Goal: Task Accomplishment & Management: Use online tool/utility

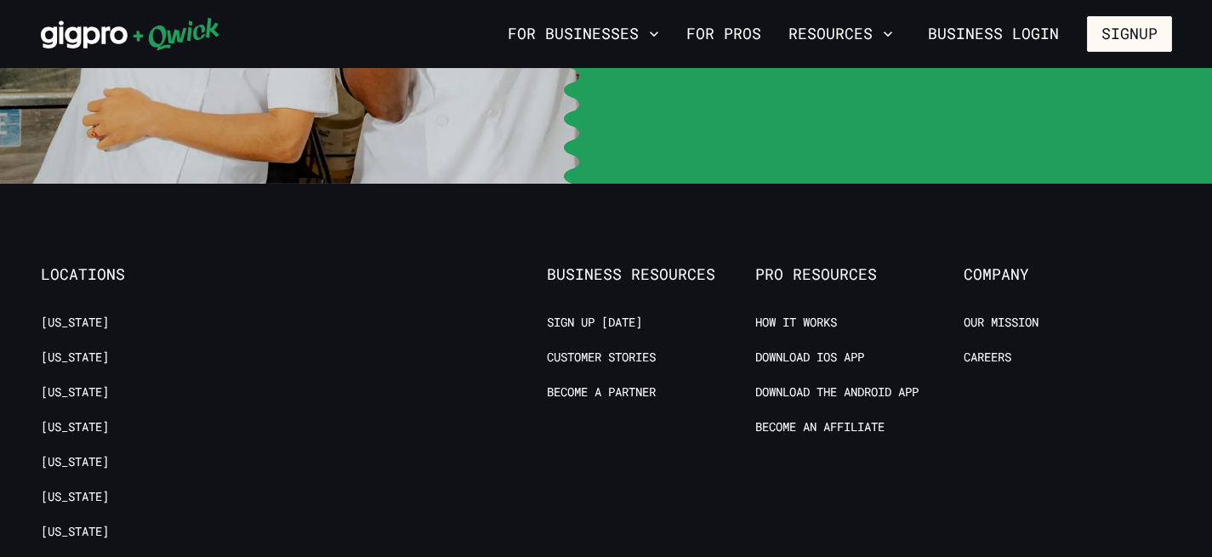
scroll to position [3555, 0]
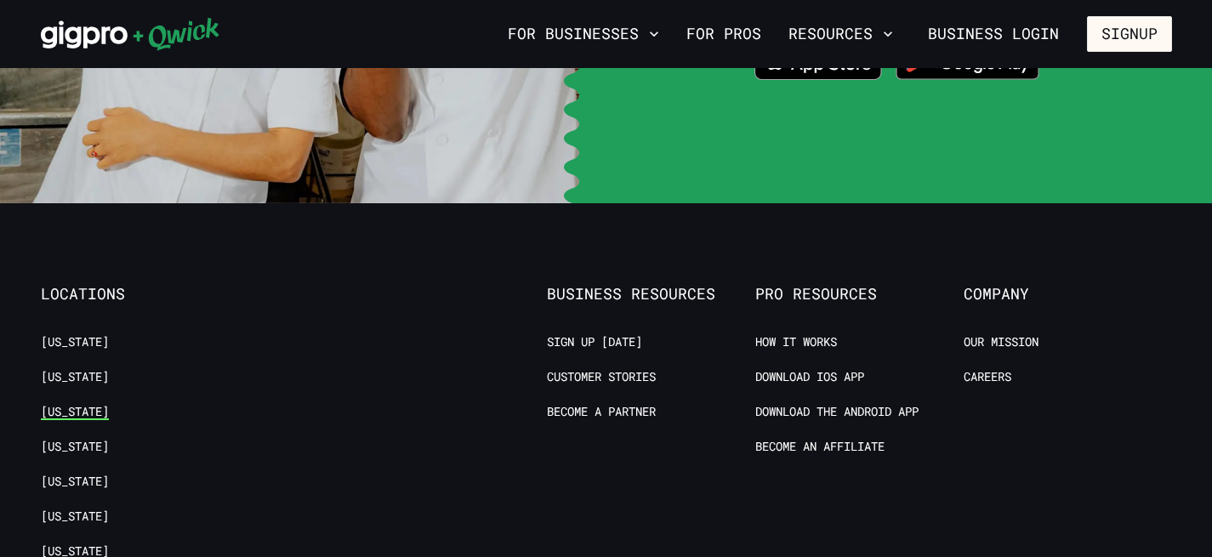
click at [78, 404] on link "[US_STATE]" at bounding box center [75, 412] width 68 height 16
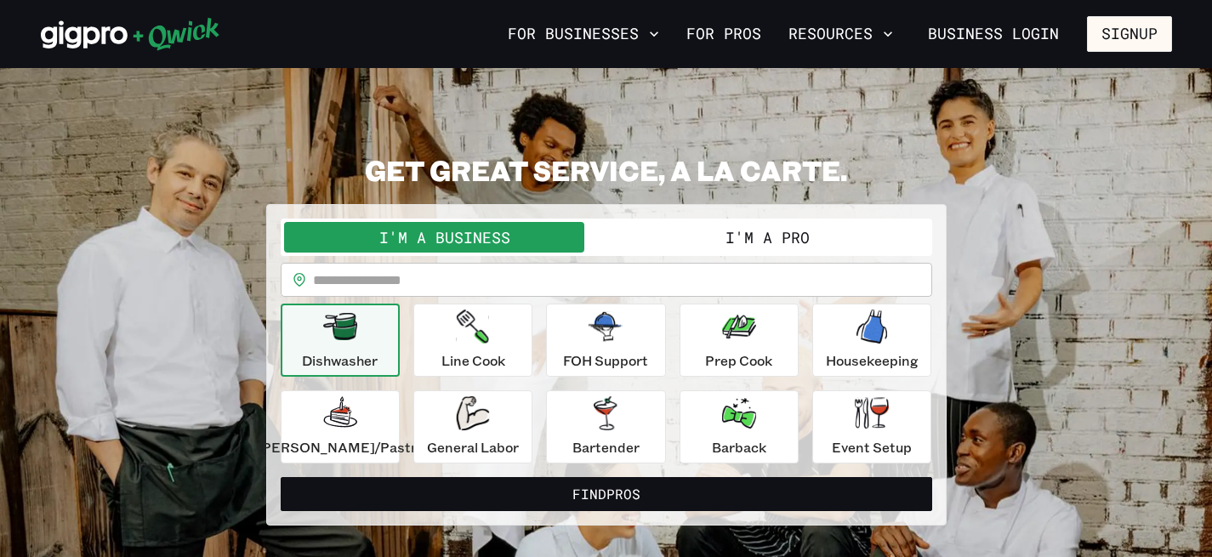
click at [715, 234] on button "I'm a Pro" at bounding box center [767, 237] width 322 height 31
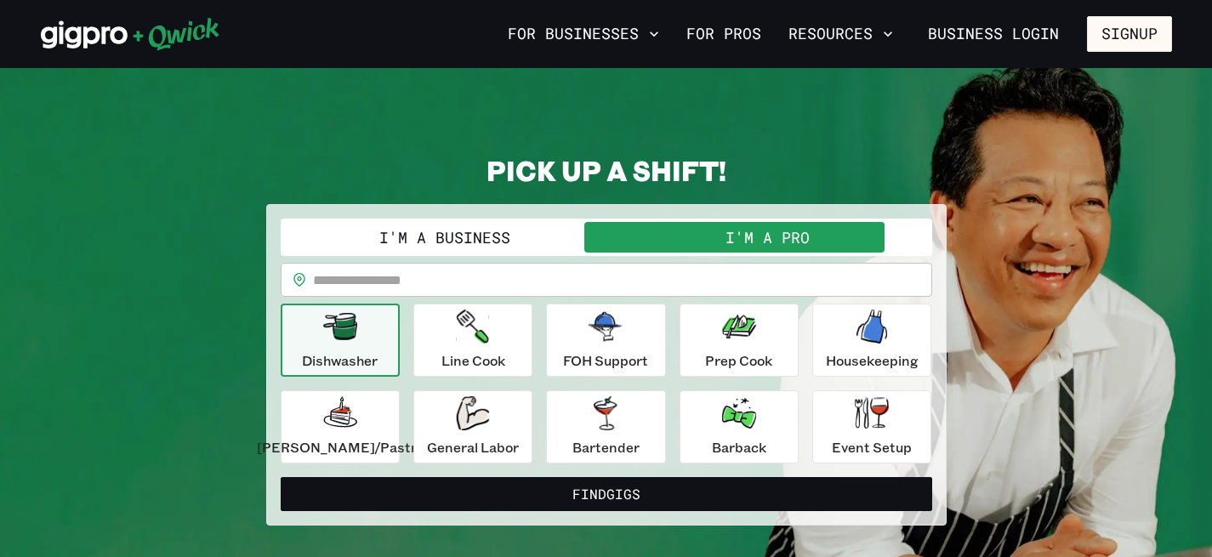
click at [523, 287] on input "text" at bounding box center [622, 280] width 619 height 34
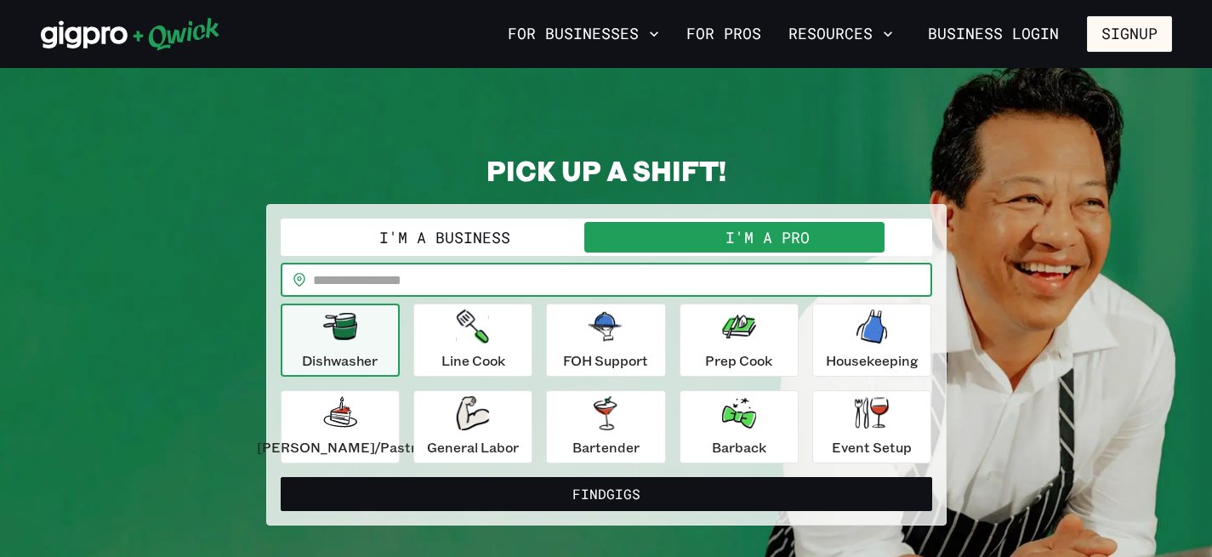
type input "*****"
click at [281, 477] on button "Find Gigs" at bounding box center [606, 494] width 651 height 34
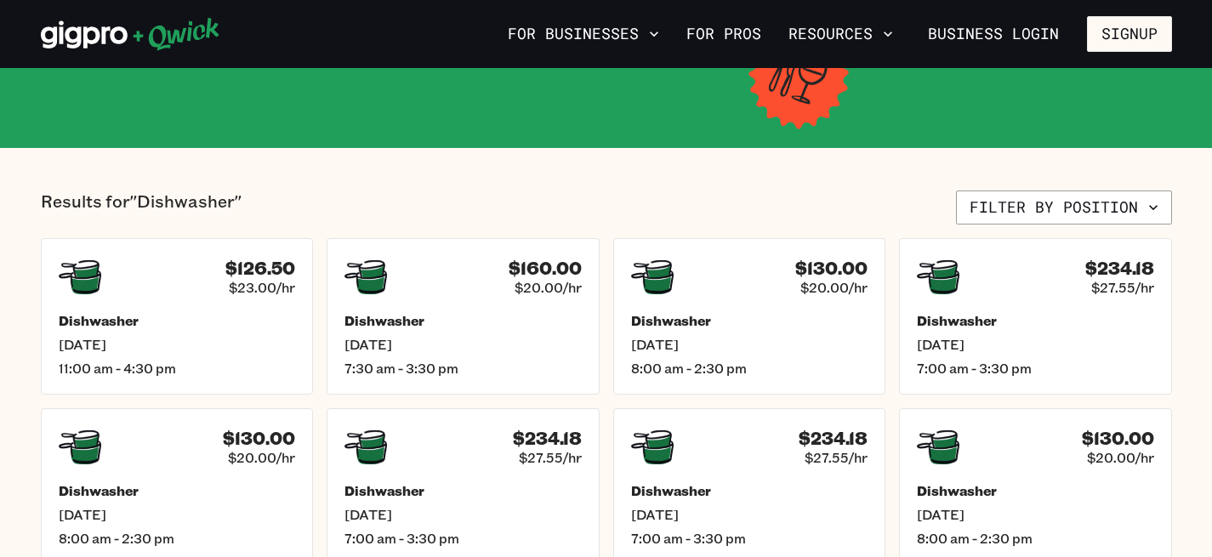
scroll to position [327, 0]
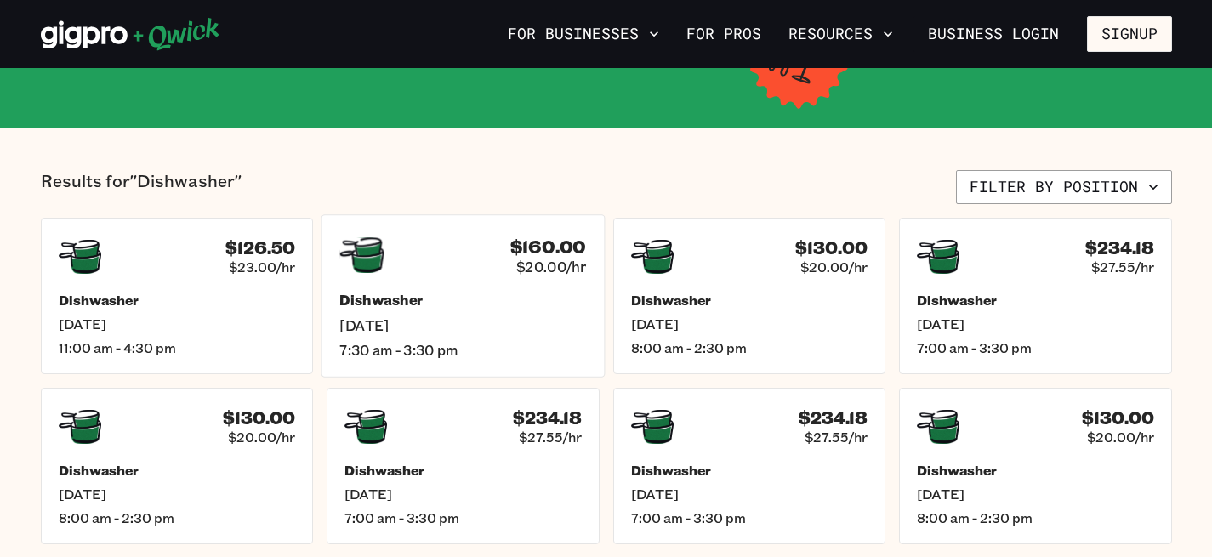
click at [455, 310] on div "Dishwasher [DATE] 7:30 am - 3:30 pm" at bounding box center [462, 325] width 247 height 67
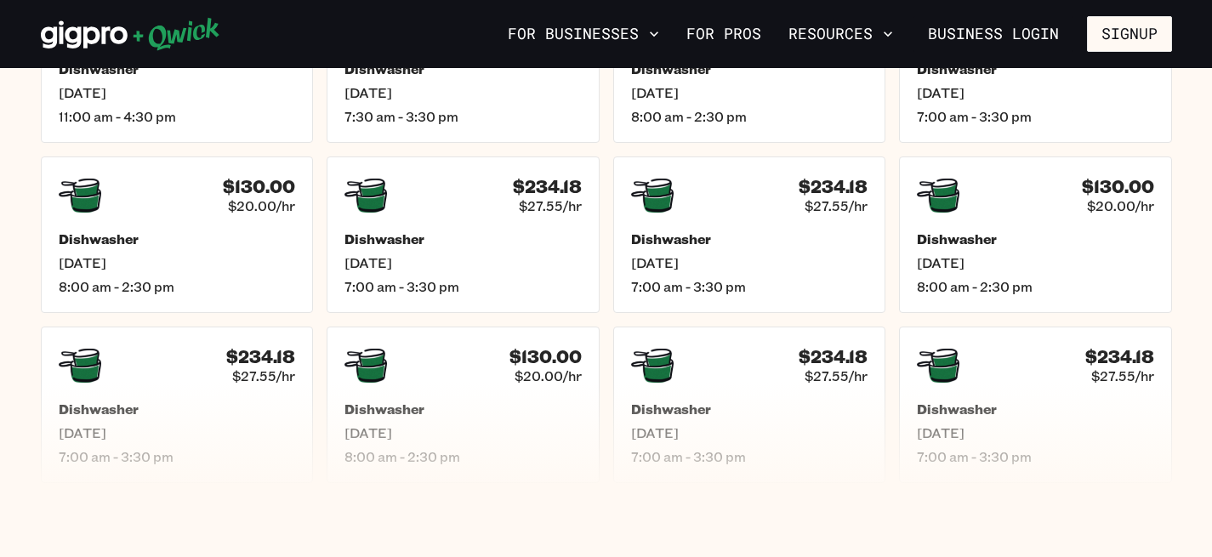
scroll to position [378, 0]
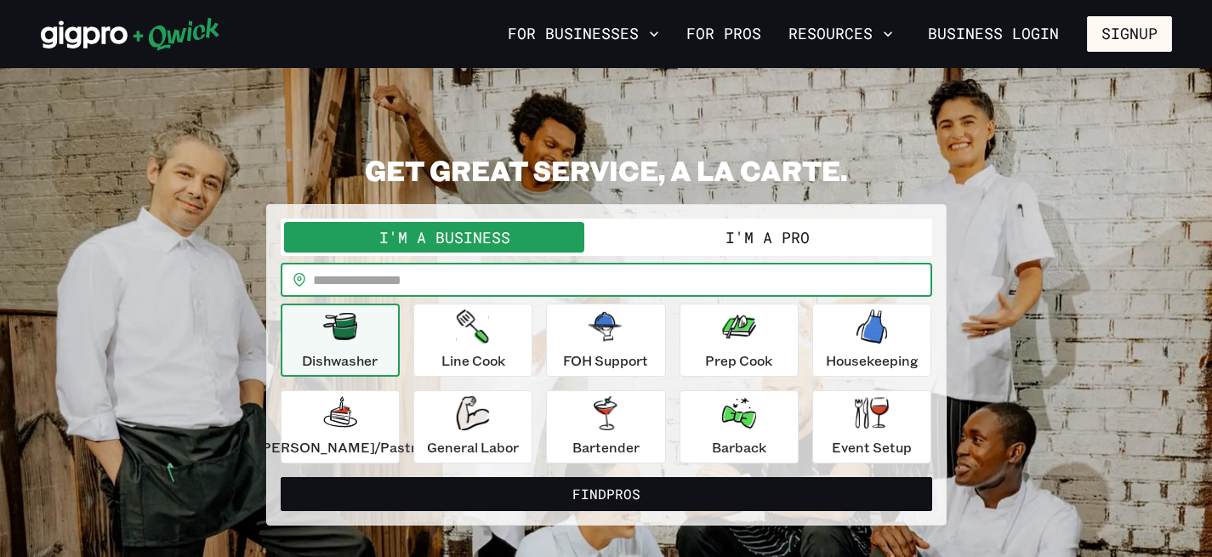
click at [398, 279] on input "text" at bounding box center [622, 280] width 619 height 34
type input "*****"
click at [281, 477] on button "Find Pros" at bounding box center [606, 494] width 651 height 34
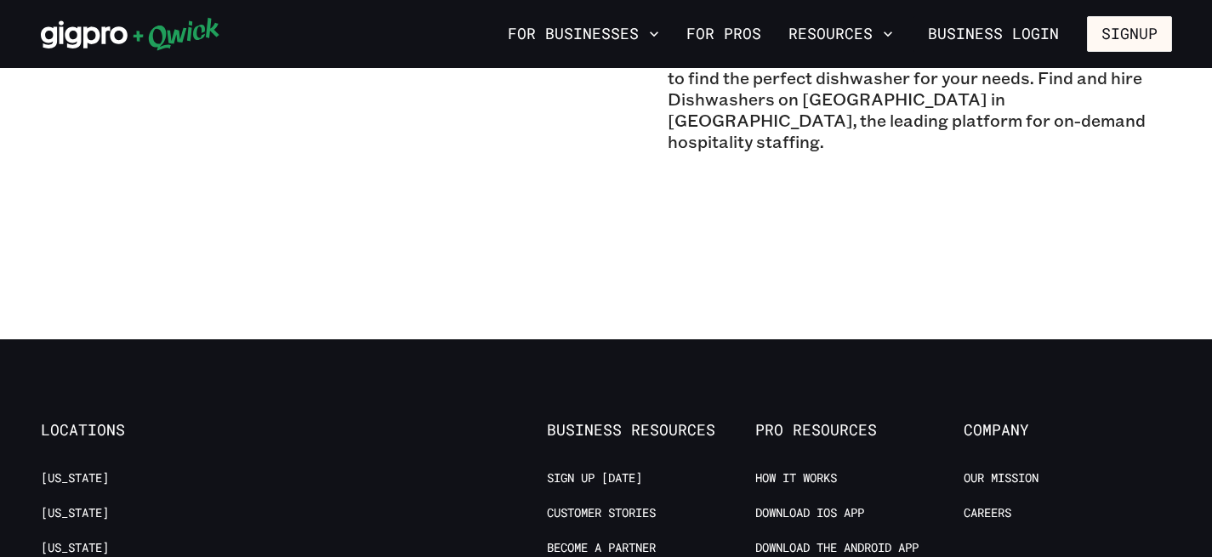
scroll to position [1668, 0]
